Goal: Task Accomplishment & Management: Use online tool/utility

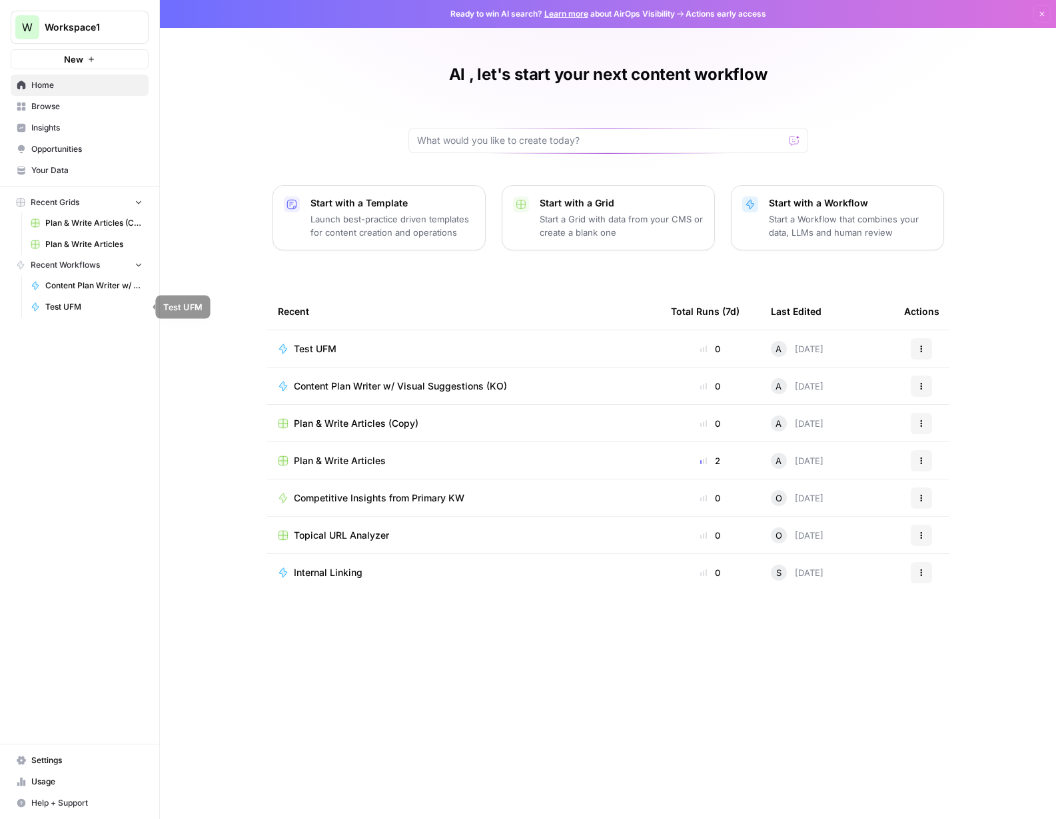
click at [80, 307] on span "Test UFM" at bounding box center [93, 307] width 97 height 12
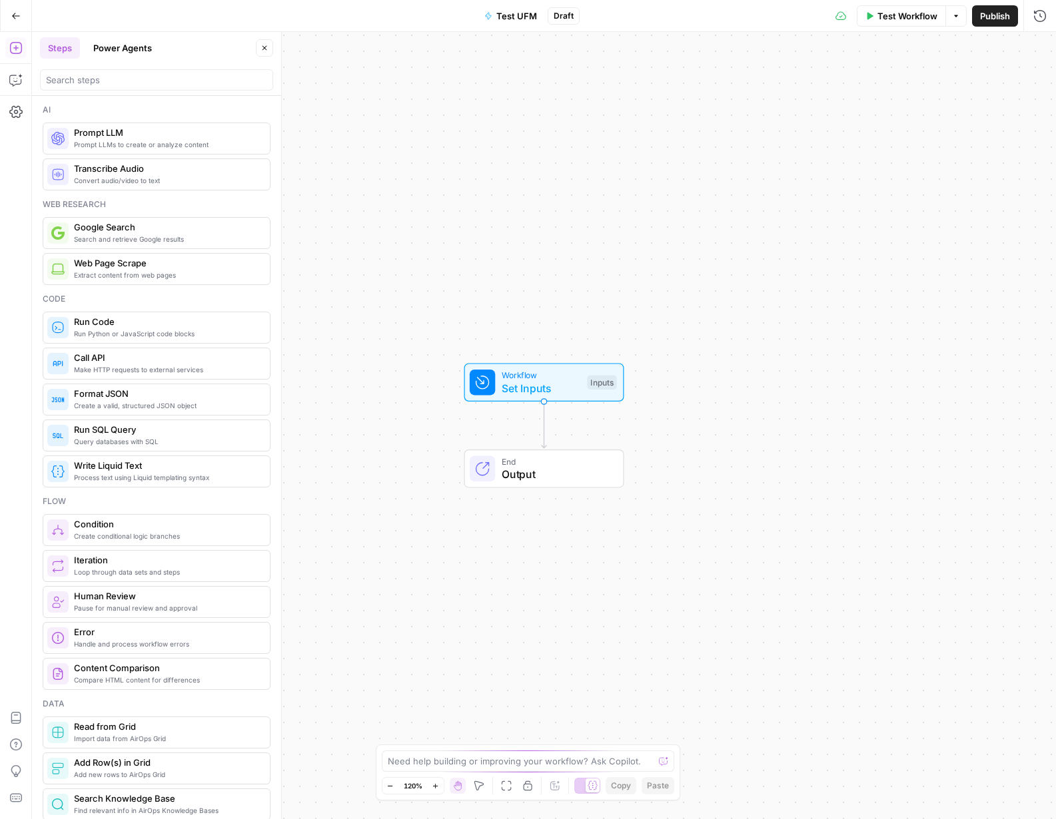
click at [107, 39] on button "Power Agents" at bounding box center [122, 47] width 75 height 21
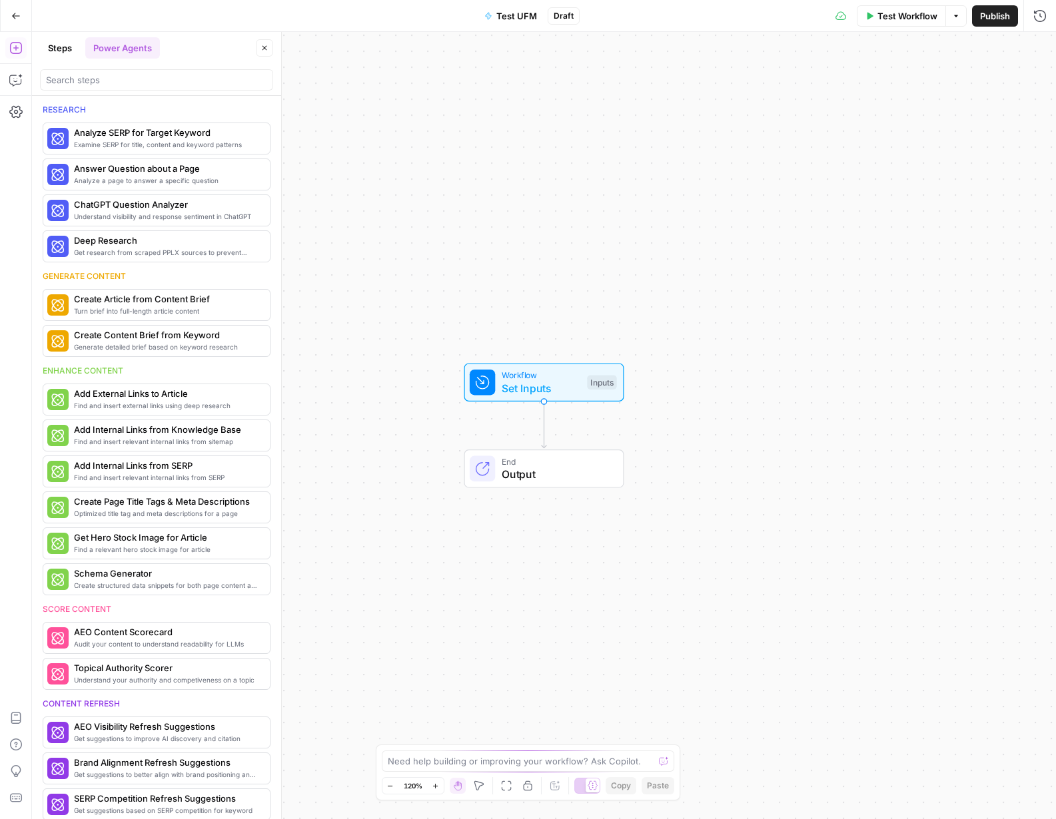
click at [63, 49] on button "Steps" at bounding box center [60, 47] width 40 height 21
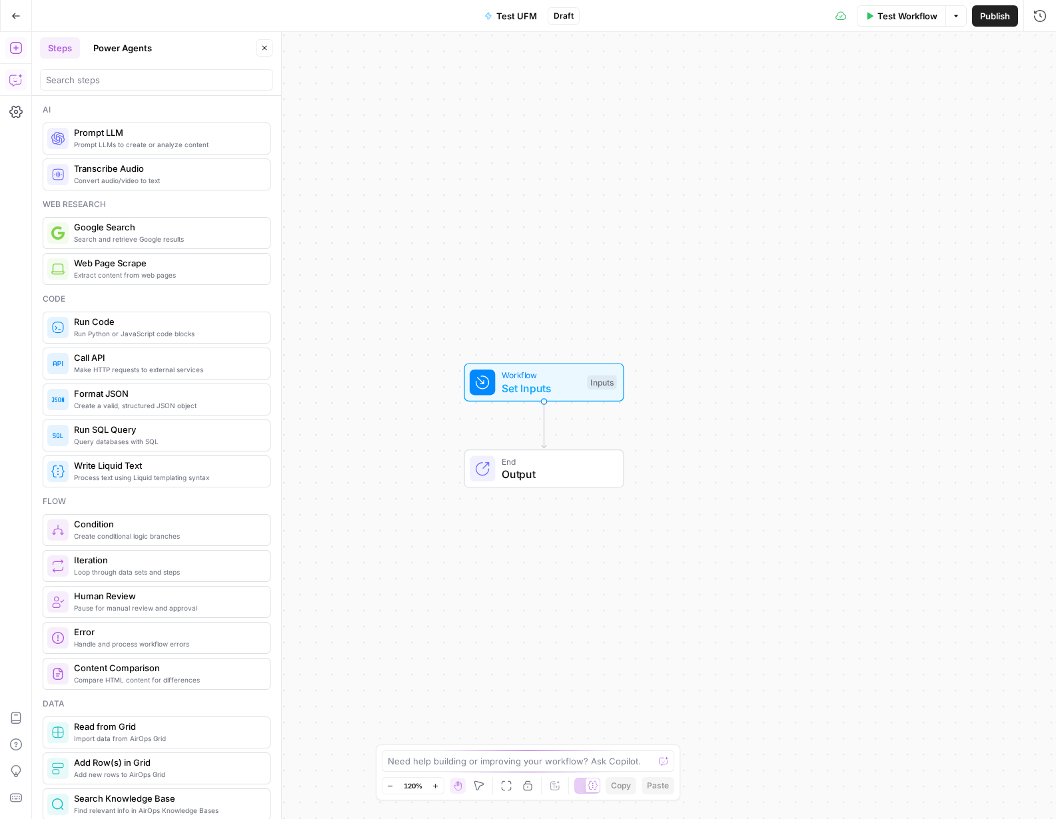
click at [15, 84] on icon "button" at bounding box center [15, 79] width 13 height 13
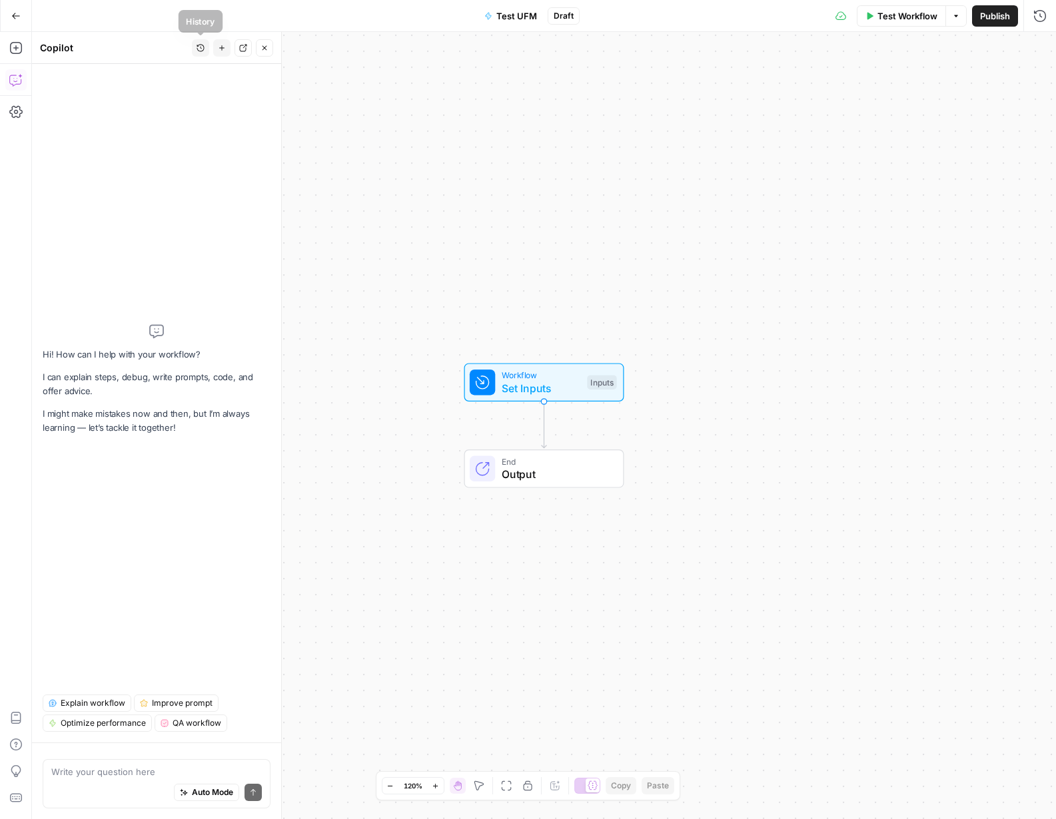
click at [199, 48] on icon "button" at bounding box center [201, 48] width 8 height 8
click at [191, 93] on span "I would like to build a workflow for content creation based on our internal qua…" at bounding box center [197, 94] width 185 height 13
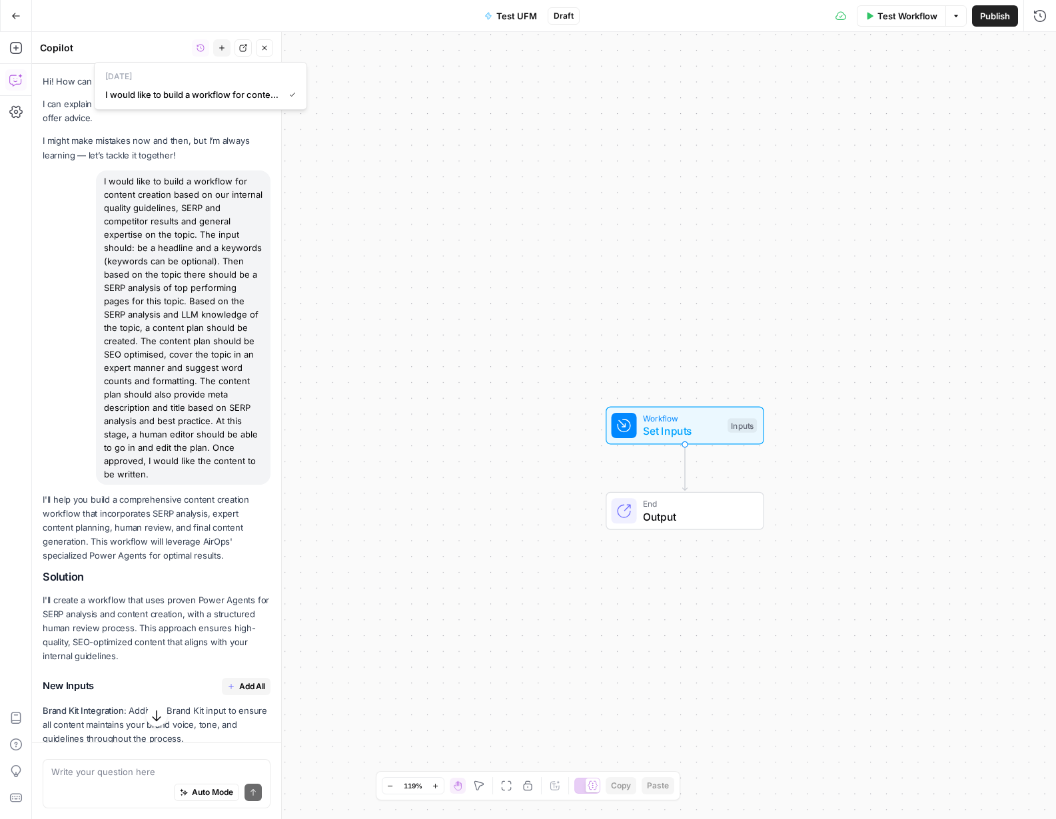
click at [158, 259] on div "I would like to build a workflow for content creation based on our internal qua…" at bounding box center [183, 328] width 175 height 314
copy div "I would like to build a workflow for content creation based on our internal qua…"
drag, startPoint x: 13, startPoint y: 11, endPoint x: 19, endPoint y: 15, distance: 7.4
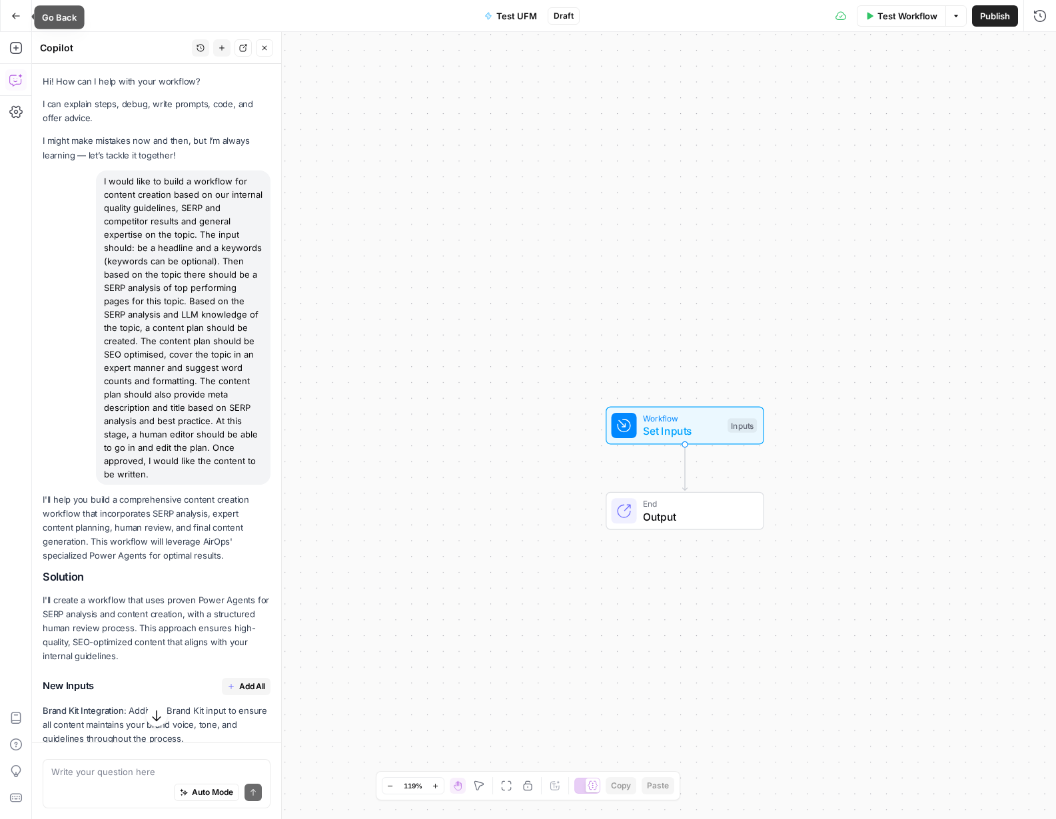
click at [13, 11] on icon "button" at bounding box center [15, 15] width 9 height 9
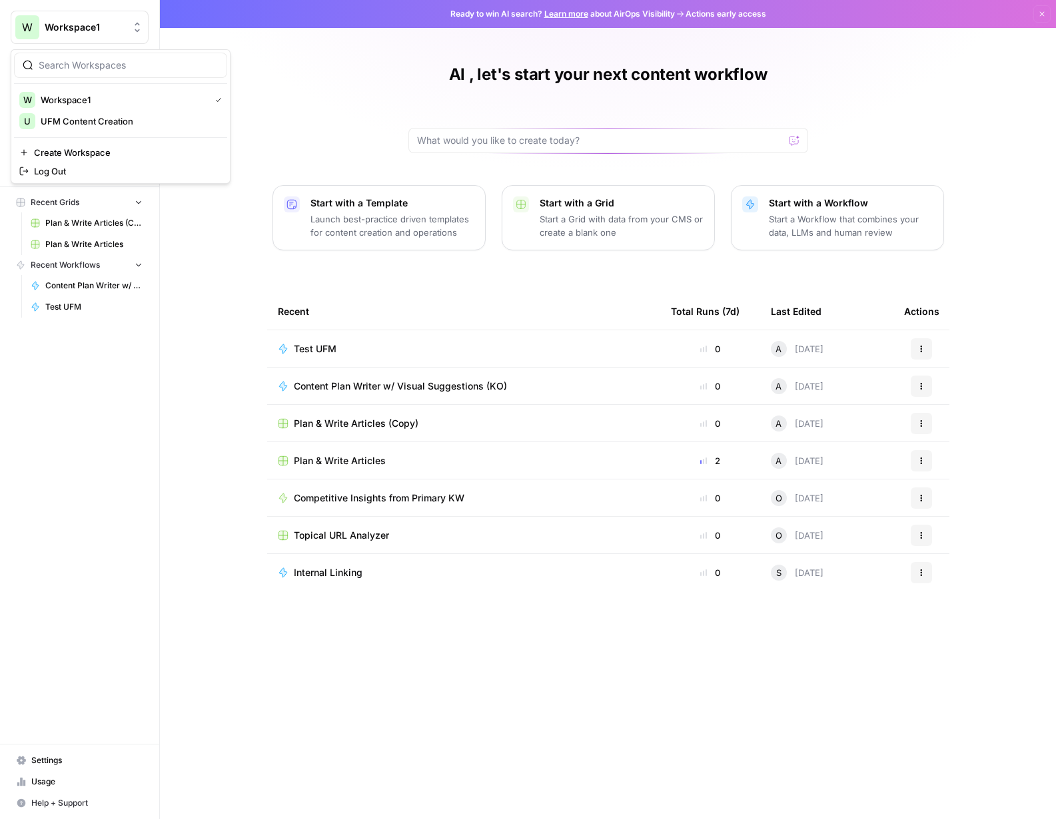
click at [76, 33] on span "Workspace1" at bounding box center [85, 27] width 81 height 13
click at [97, 125] on span "UFM Content Creation" at bounding box center [129, 121] width 176 height 13
